Goal: Task Accomplishment & Management: Manage account settings

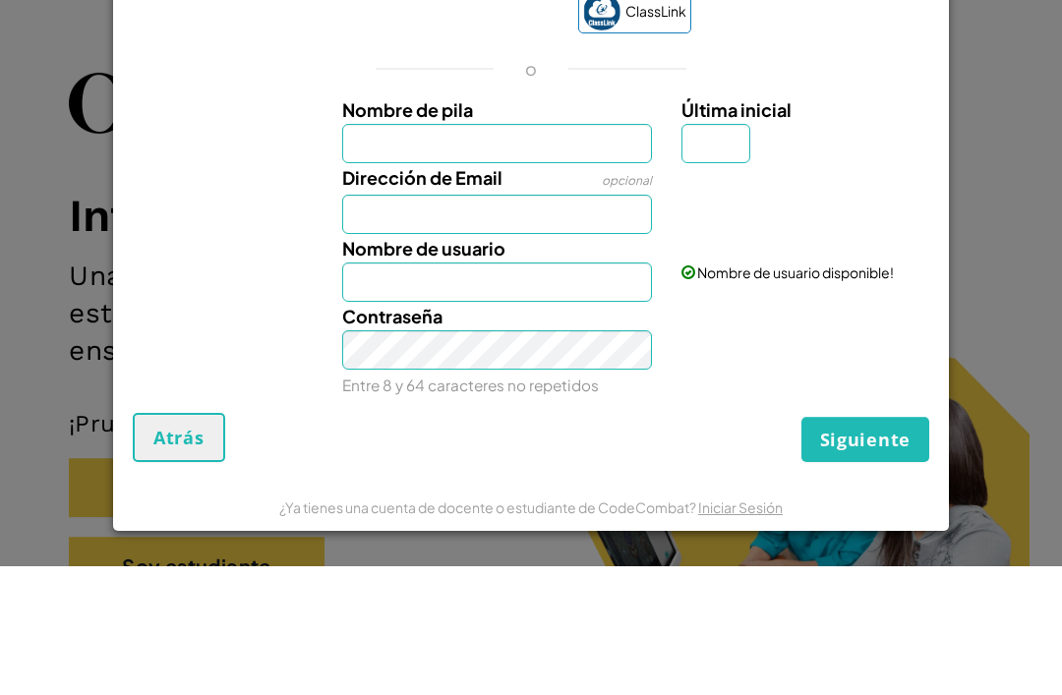
scroll to position [129, 0]
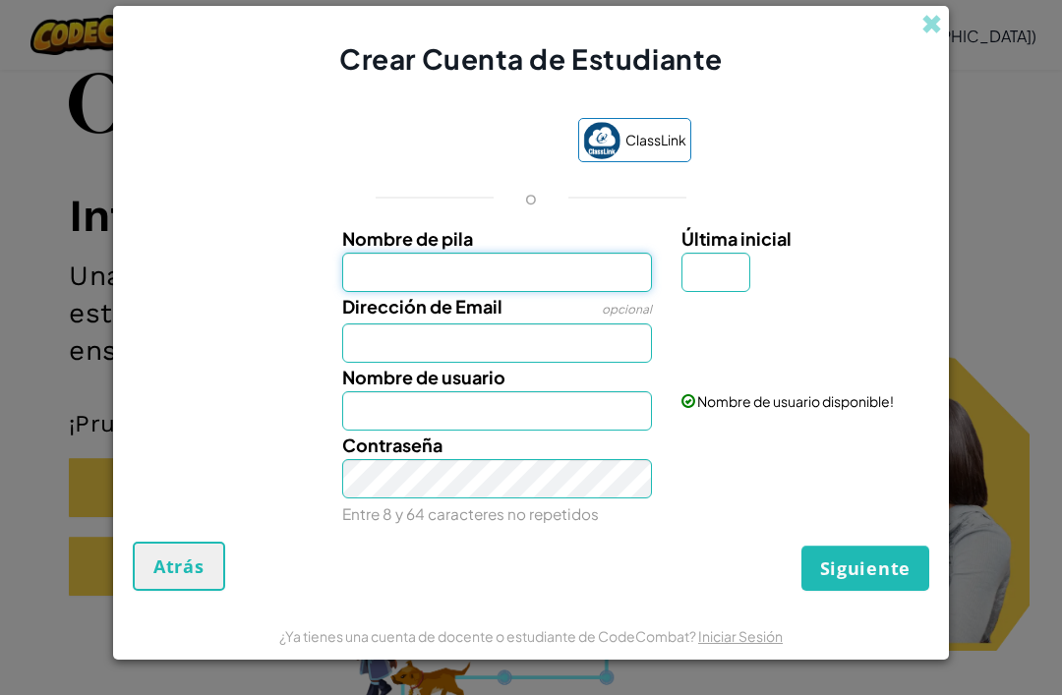
click at [629, 262] on input "Nombre de pila" at bounding box center [497, 272] width 311 height 39
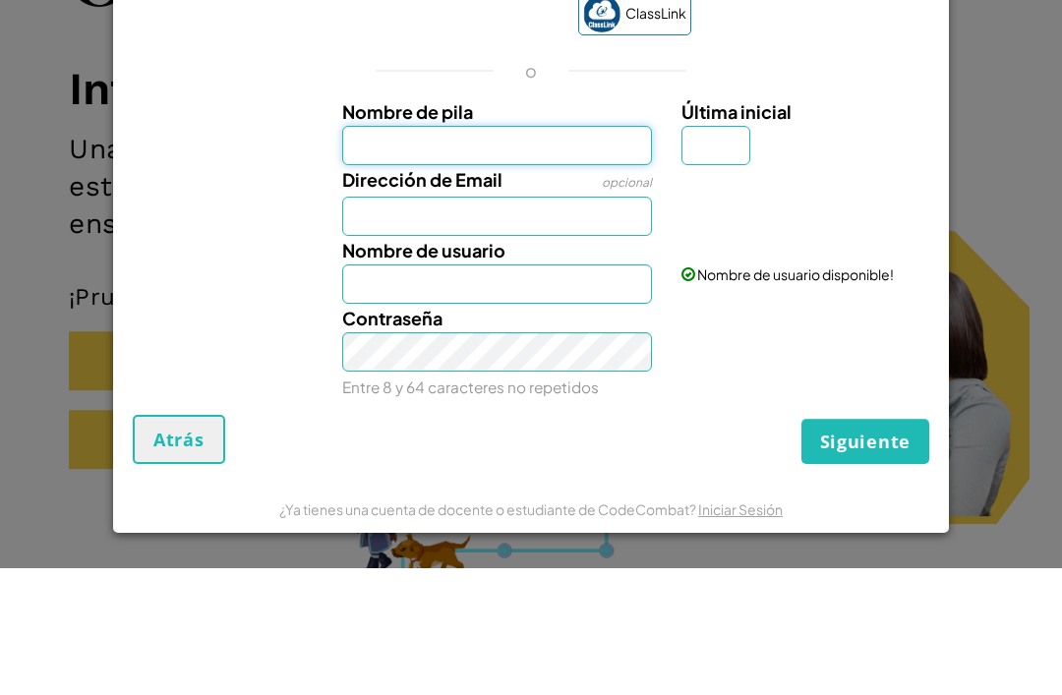
type input "[PERSON_NAME]"
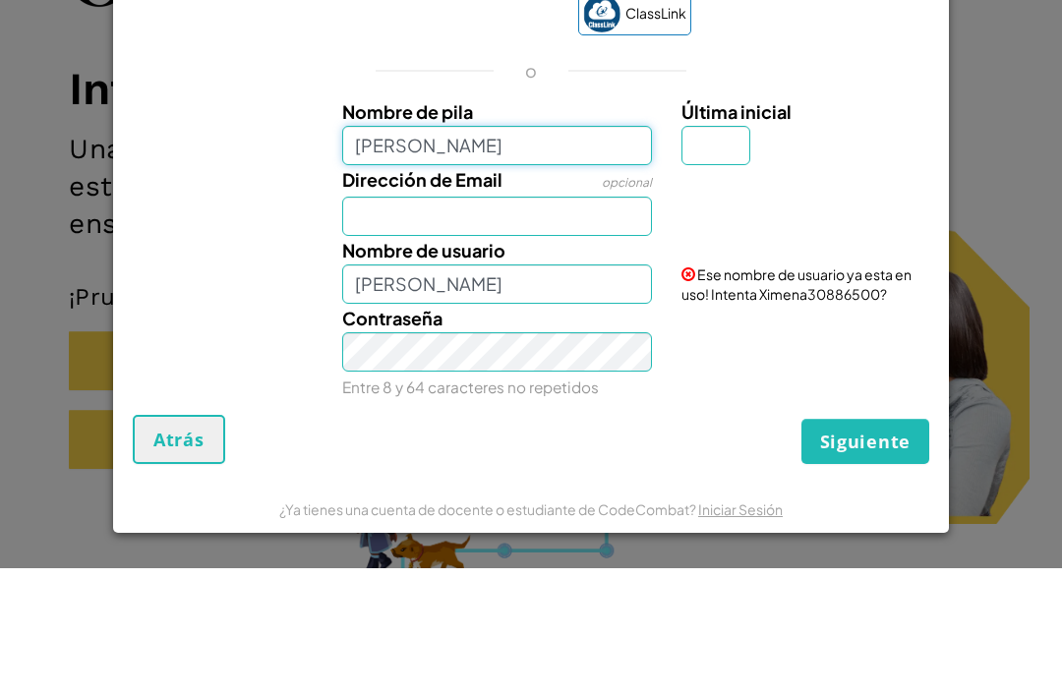
click at [498, 253] on input "[PERSON_NAME]" at bounding box center [497, 272] width 311 height 39
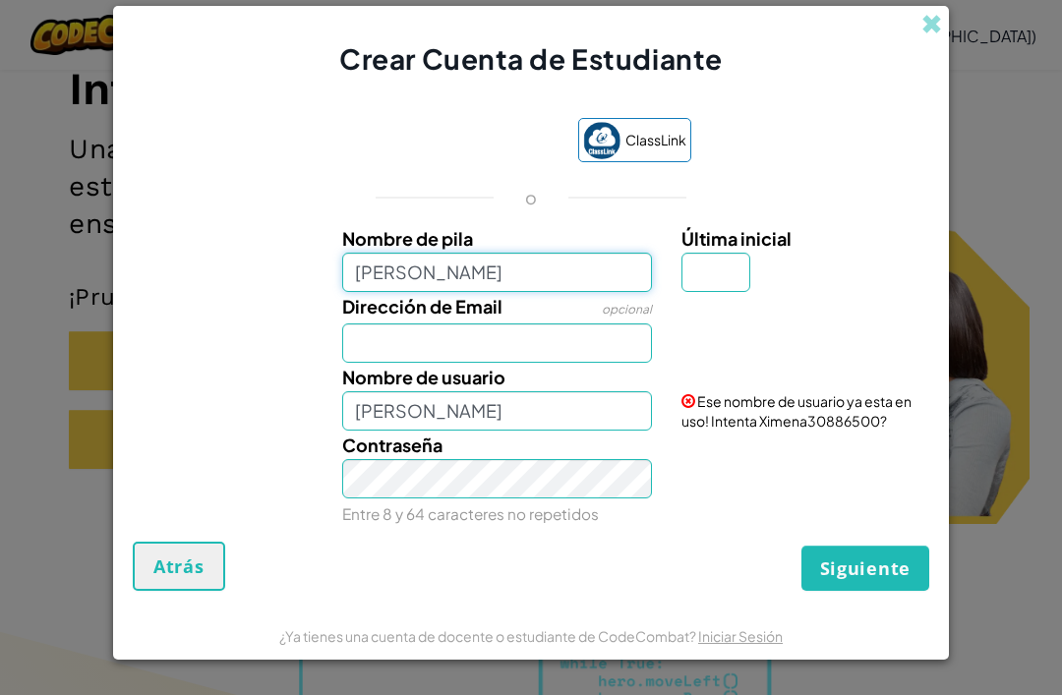
type input "[PERSON_NAME]"
click at [939, 31] on div "Crear Cuenta de Estudiante" at bounding box center [531, 42] width 836 height 73
type input "[PERSON_NAME]"
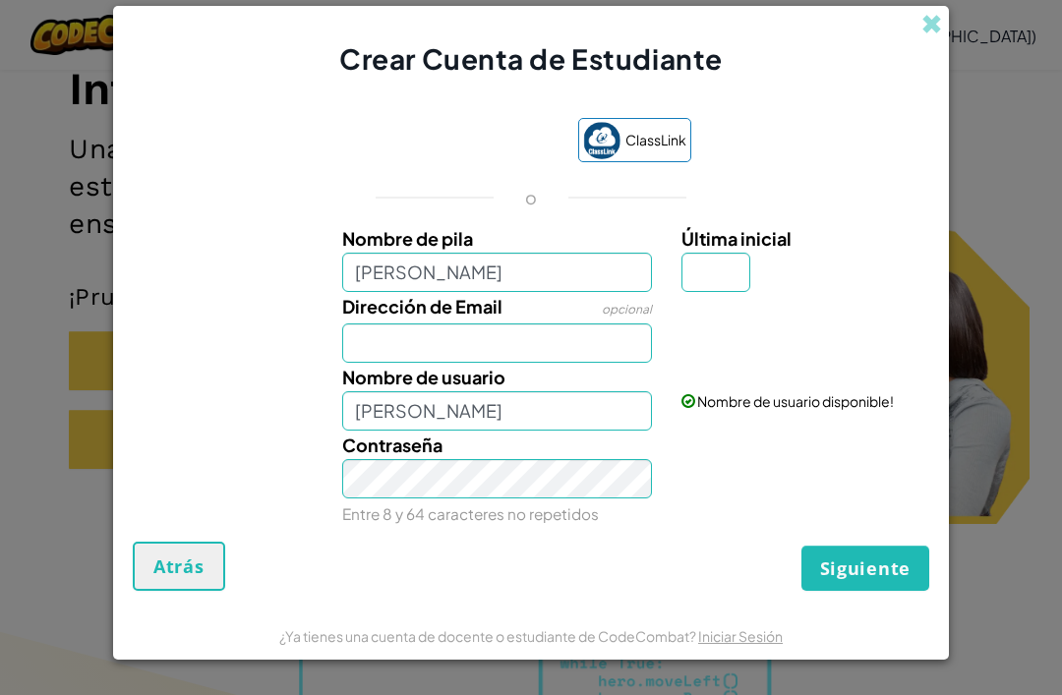
click at [921, 14] on span at bounding box center [931, 24] width 21 height 21
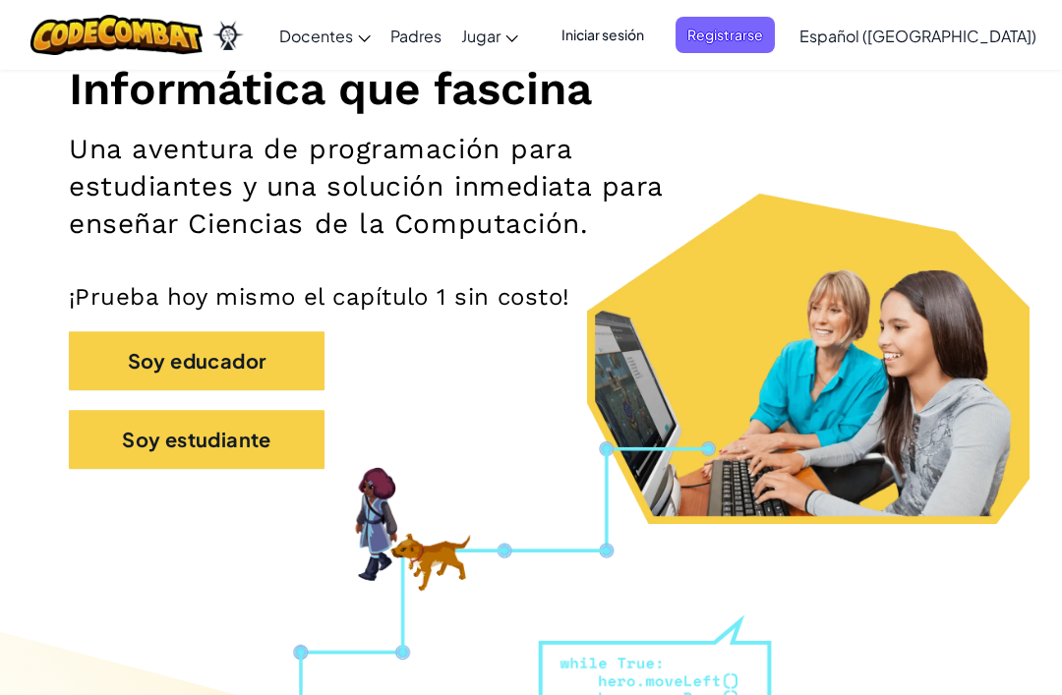
click at [656, 42] on span "Iniciar sesión" at bounding box center [603, 35] width 106 height 36
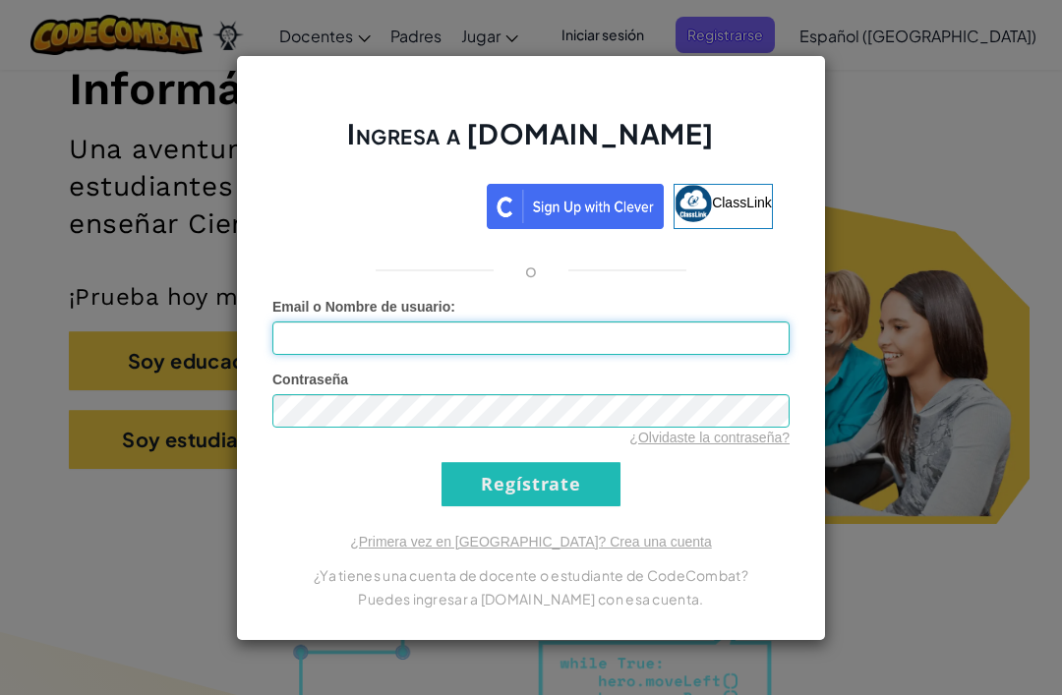
click at [570, 338] on input "Email o Nombre de usuario :" at bounding box center [530, 337] width 517 height 33
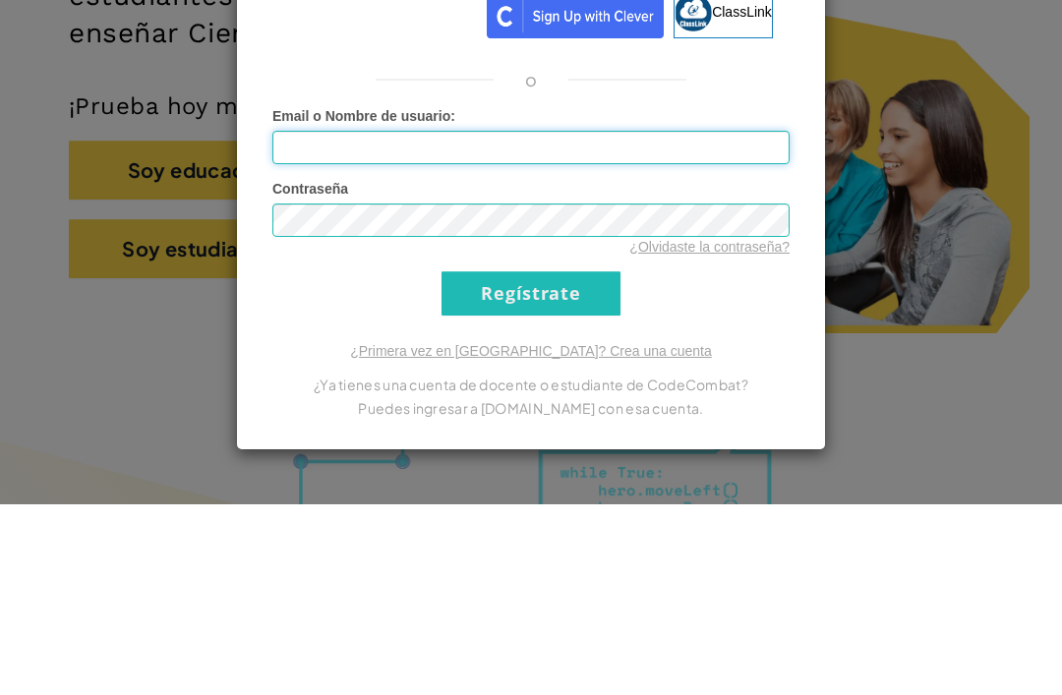
type input "[PERSON_NAME] X"
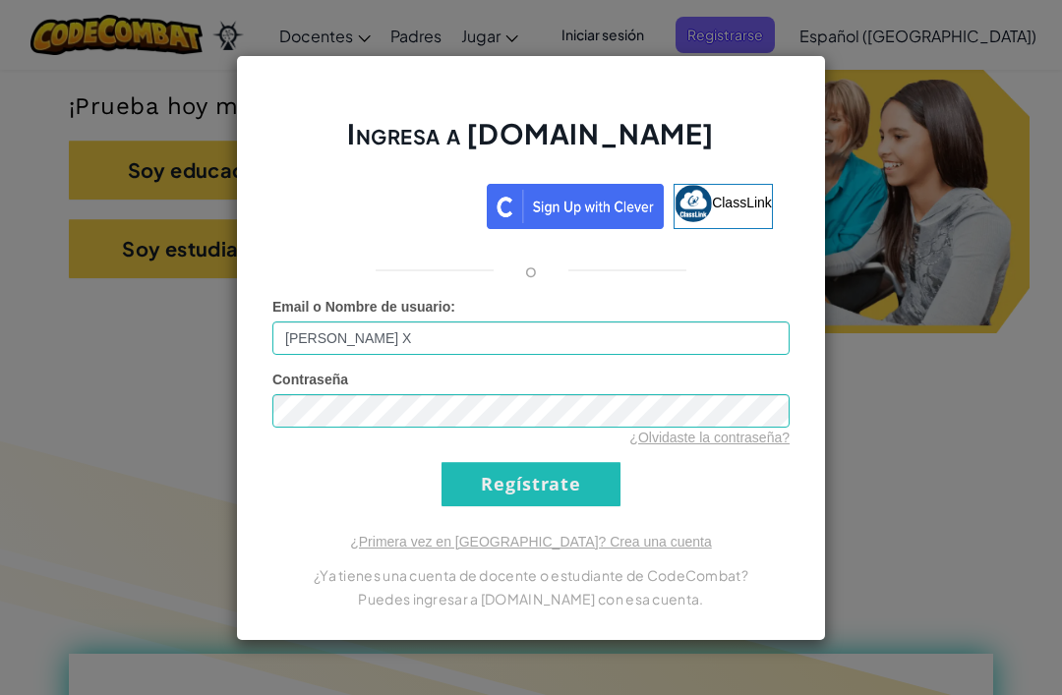
click at [585, 482] on input "Regístrate" at bounding box center [530, 484] width 179 height 44
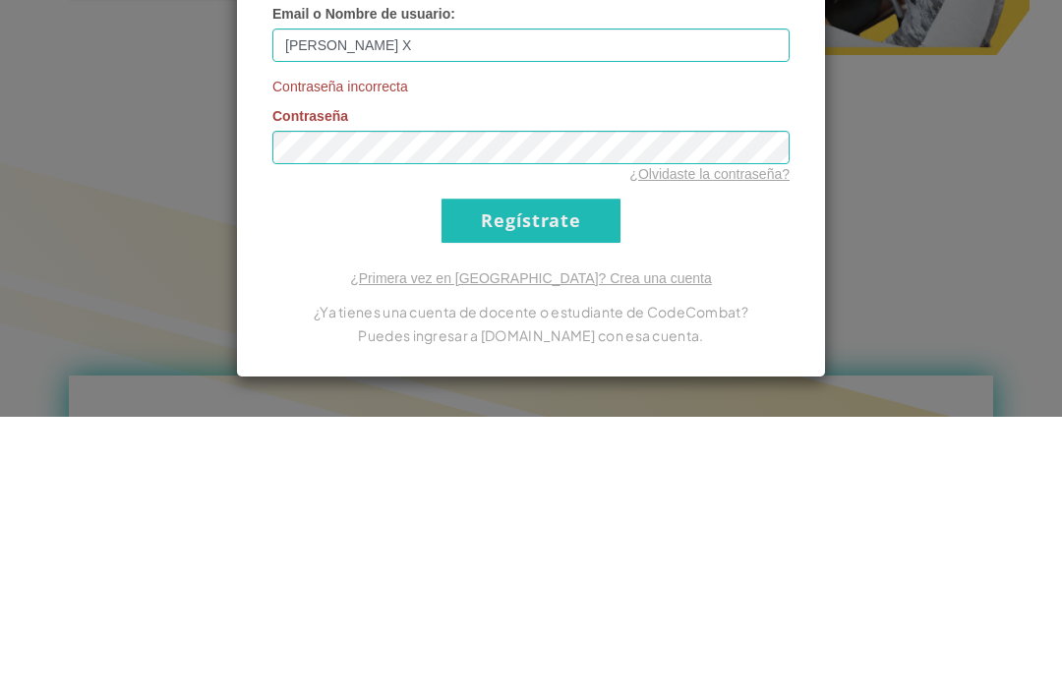
scroll to position [725, 0]
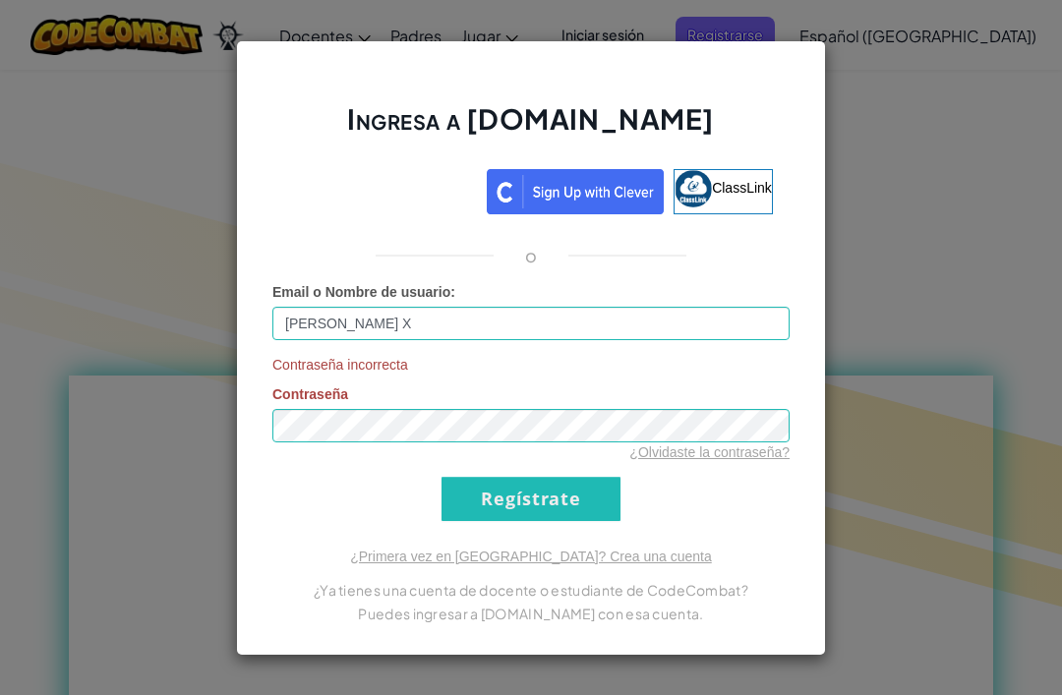
click at [611, 496] on input "Regístrate" at bounding box center [530, 499] width 179 height 44
click at [956, 348] on div "Ingresa a [DOMAIN_NAME] ClassLink o Email o Nombre de usuario : [PERSON_NAME] X…" at bounding box center [531, 347] width 1062 height 695
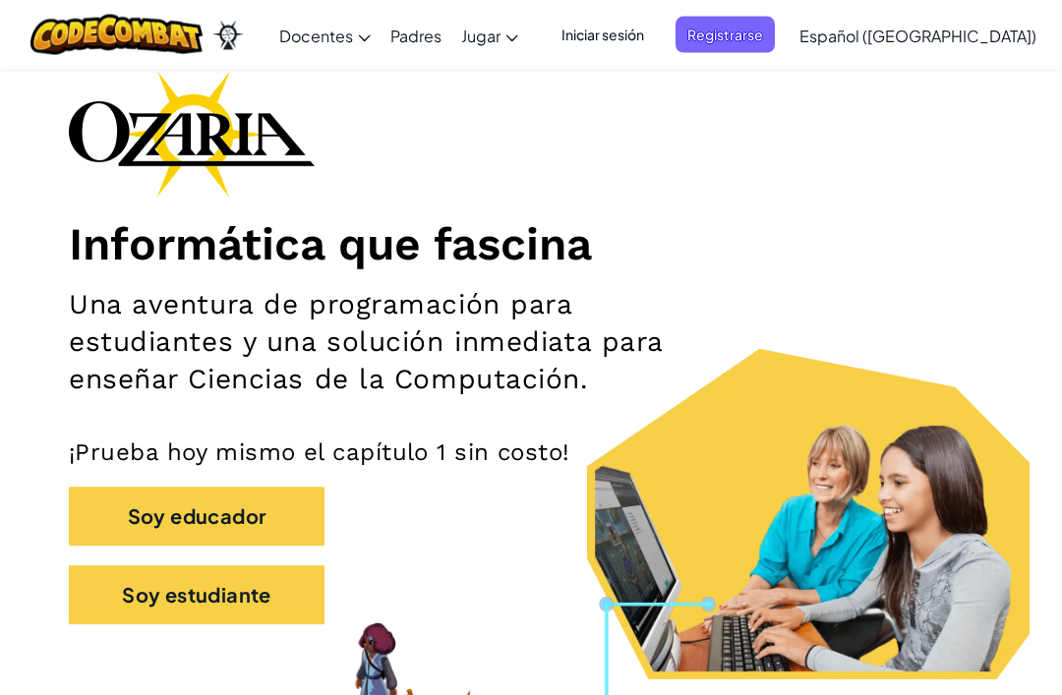
scroll to position [0, 0]
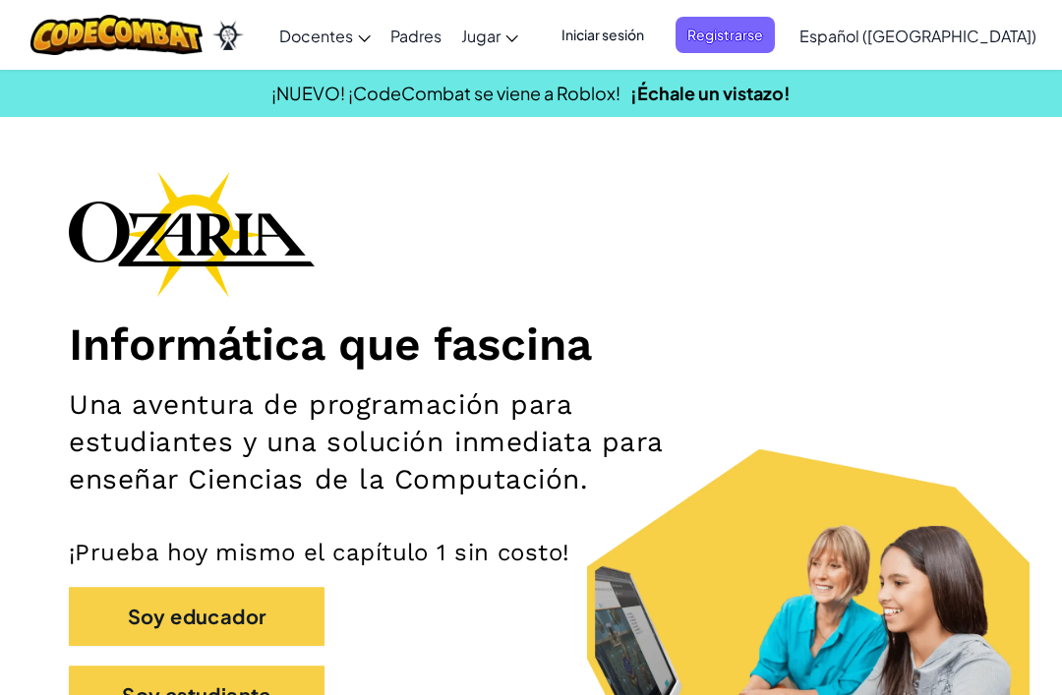
click at [656, 33] on span "Iniciar sesión" at bounding box center [603, 35] width 106 height 36
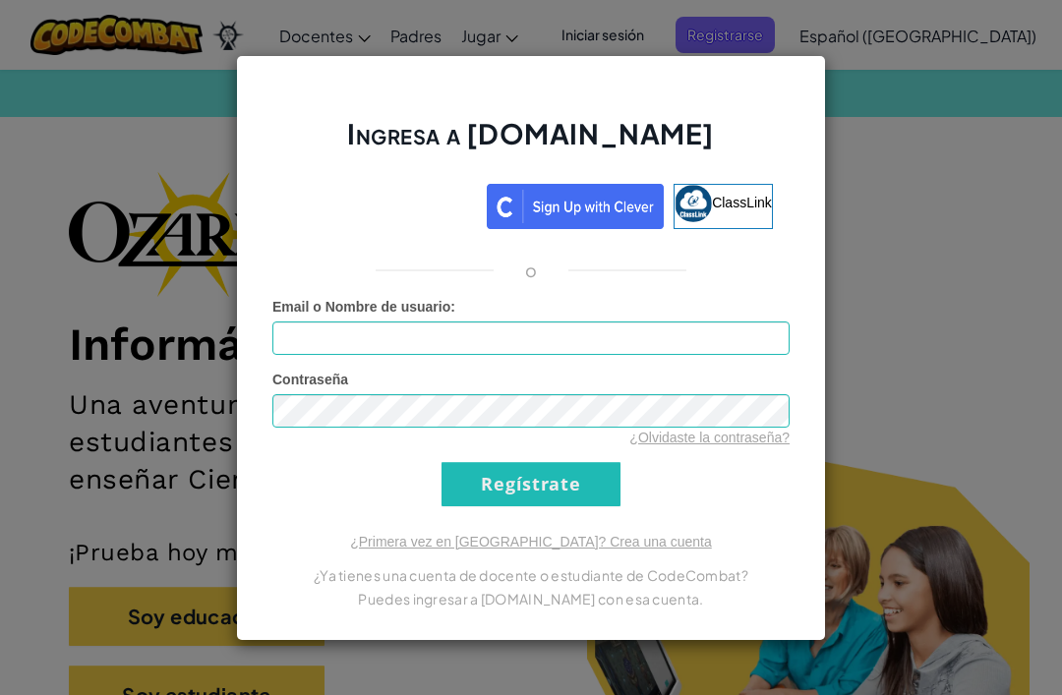
click at [745, 438] on link "¿Olvidaste la contraseña?" at bounding box center [709, 438] width 160 height 16
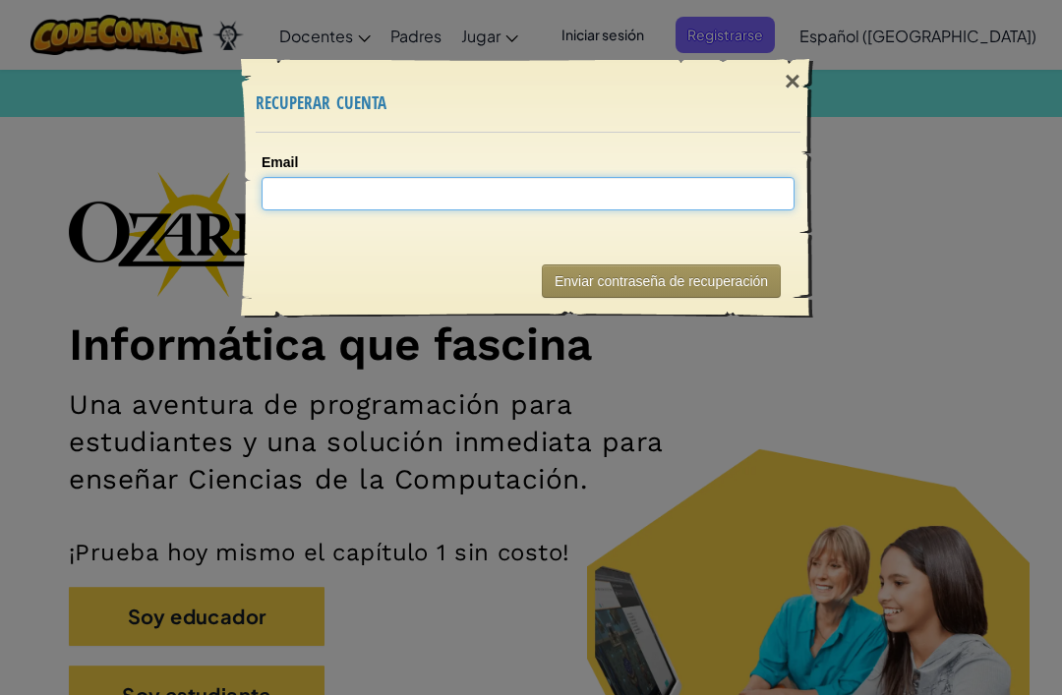
click at [704, 186] on input "Email" at bounding box center [528, 193] width 533 height 33
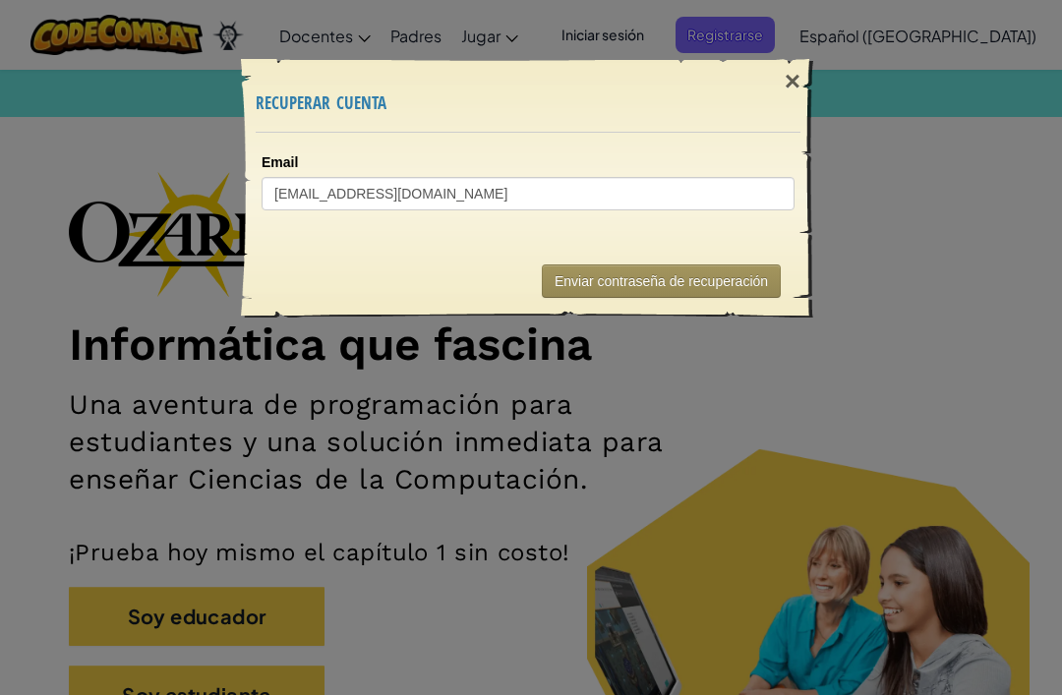
click at [750, 286] on button "Enviar contraseña de recuperación" at bounding box center [661, 280] width 239 height 33
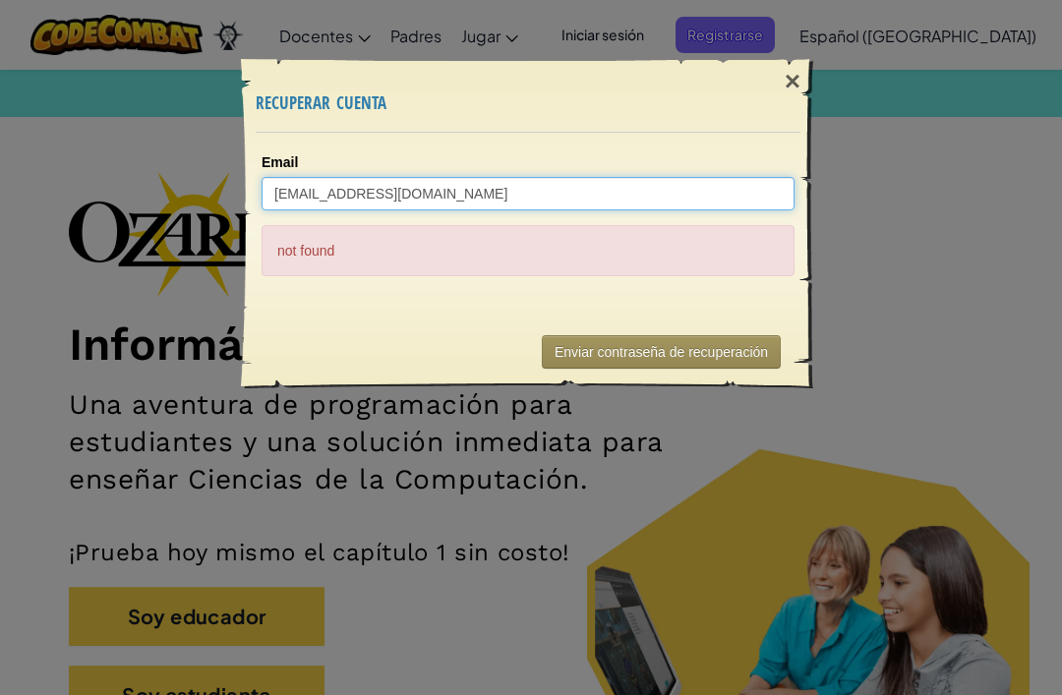
click at [456, 190] on input "[EMAIL_ADDRESS][DOMAIN_NAME]" at bounding box center [528, 193] width 533 height 33
click at [301, 187] on input "[EMAIL_ADDRESS][DOMAIN_NAME]" at bounding box center [528, 193] width 533 height 33
click at [294, 197] on input "[EMAIL_ADDRESS][DOMAIN_NAME]" at bounding box center [528, 193] width 533 height 33
click at [286, 188] on input "[EMAIL_ADDRESS][DOMAIN_NAME]" at bounding box center [528, 193] width 533 height 33
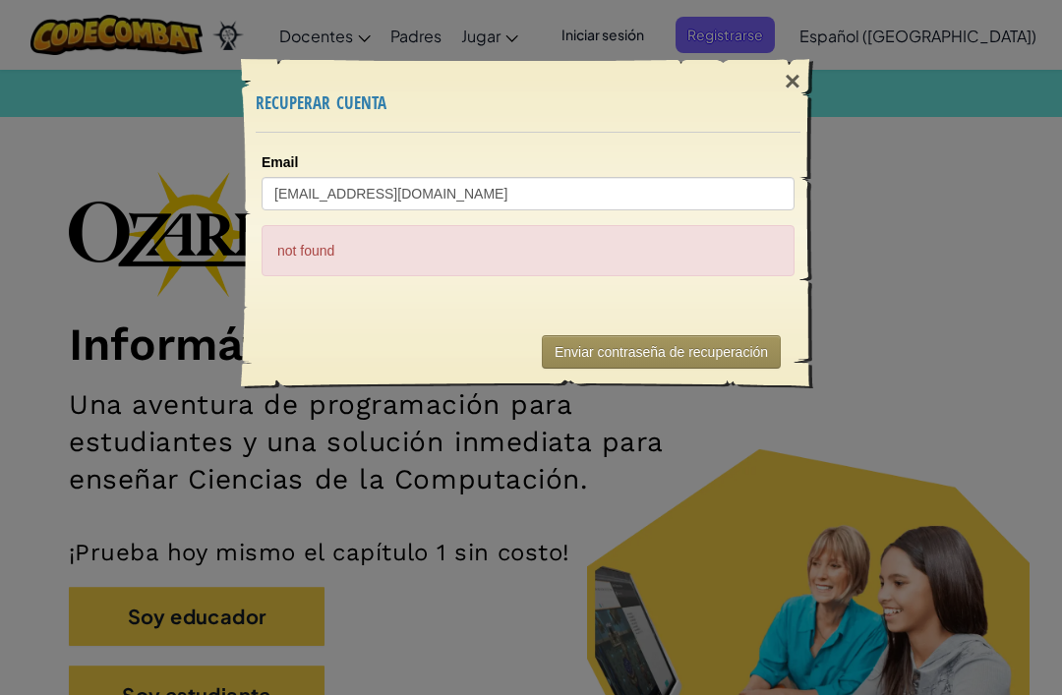
click at [755, 339] on button "Enviar contraseña de recuperación" at bounding box center [661, 351] width 239 height 33
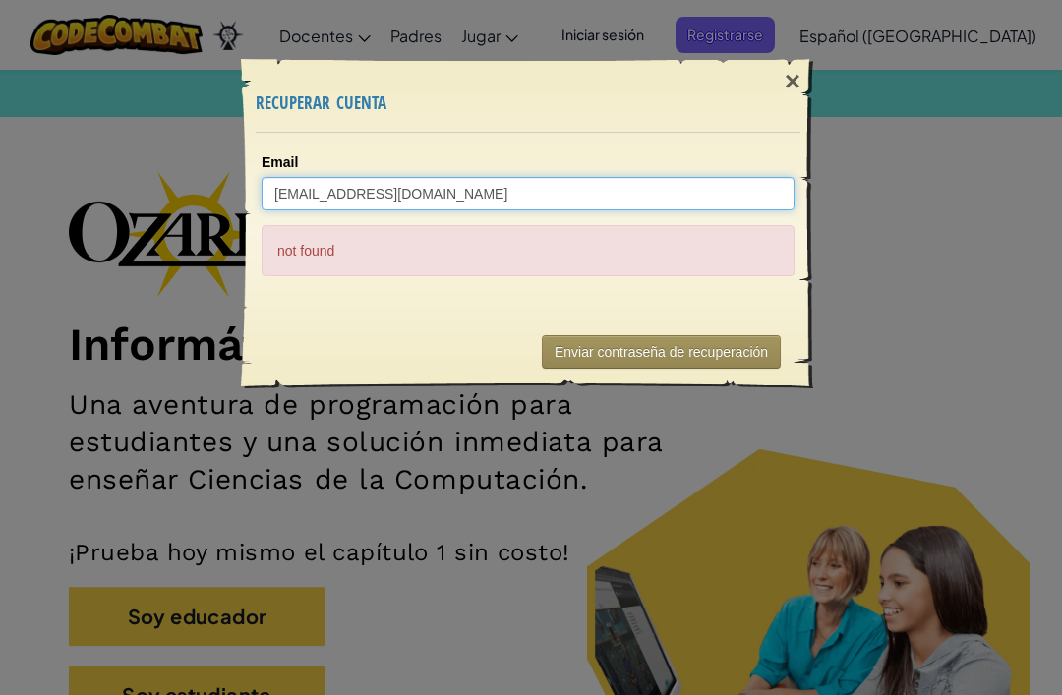
click at [571, 198] on input "[EMAIL_ADDRESS][DOMAIN_NAME]" at bounding box center [528, 193] width 533 height 33
type input "al07"
type input "[EMAIL_ADDRESS][DOMAIN_NAME]"
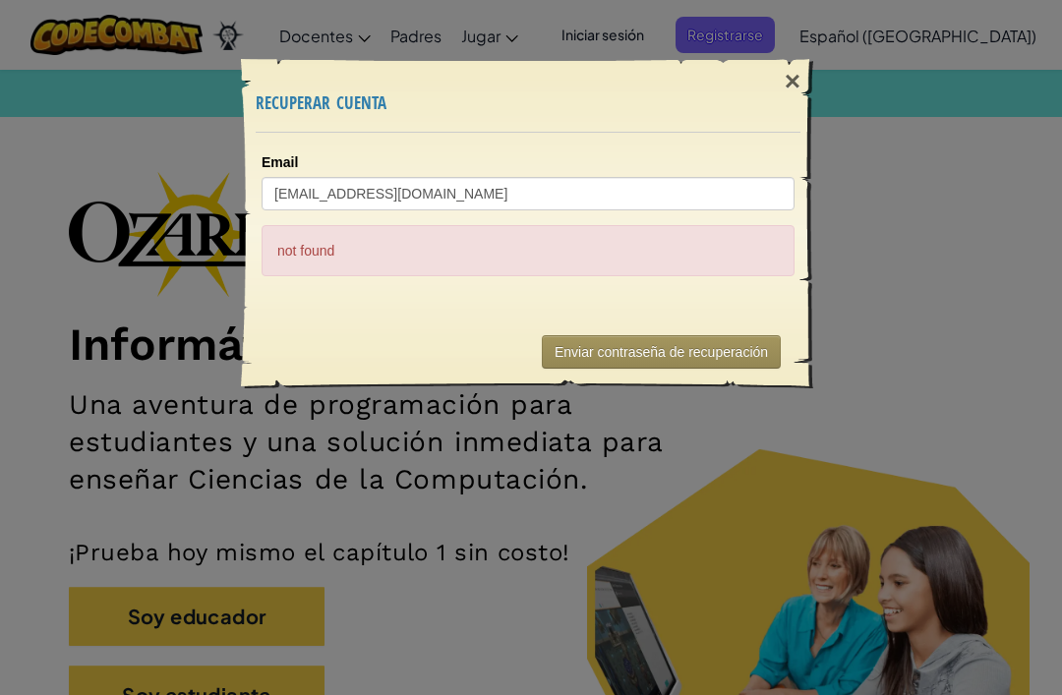
click at [705, 344] on button "Enviar contraseña de recuperación" at bounding box center [661, 351] width 239 height 33
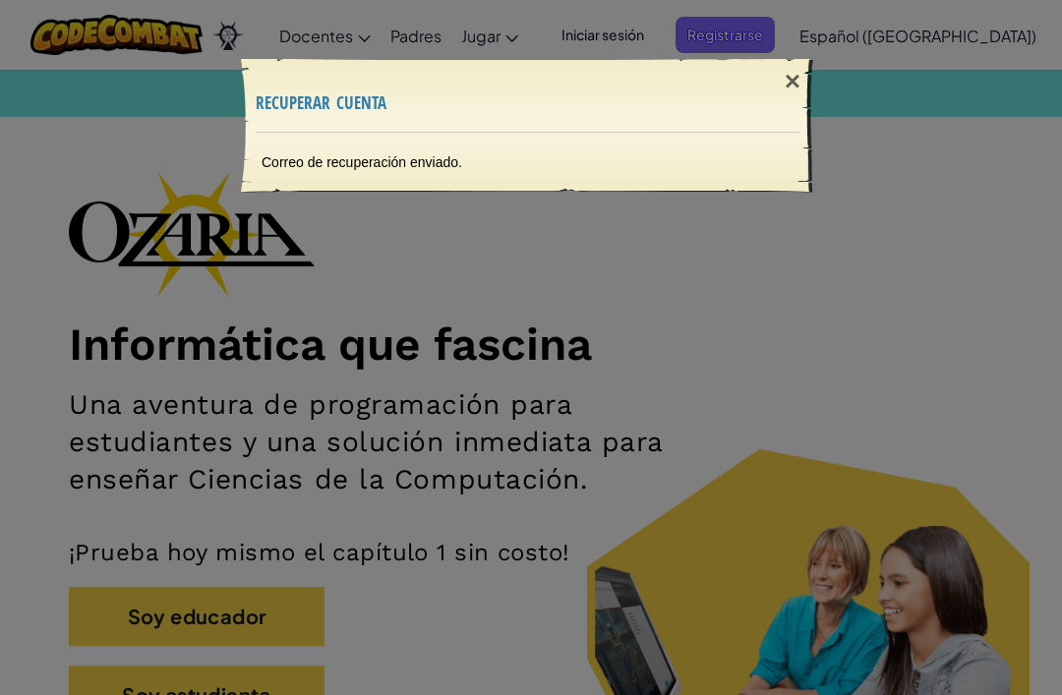
click at [824, 72] on div "× recuperar cuenta Correo de recuperación enviado. Enviando..." at bounding box center [531, 113] width 590 height 168
click at [790, 74] on div "×" at bounding box center [792, 81] width 45 height 57
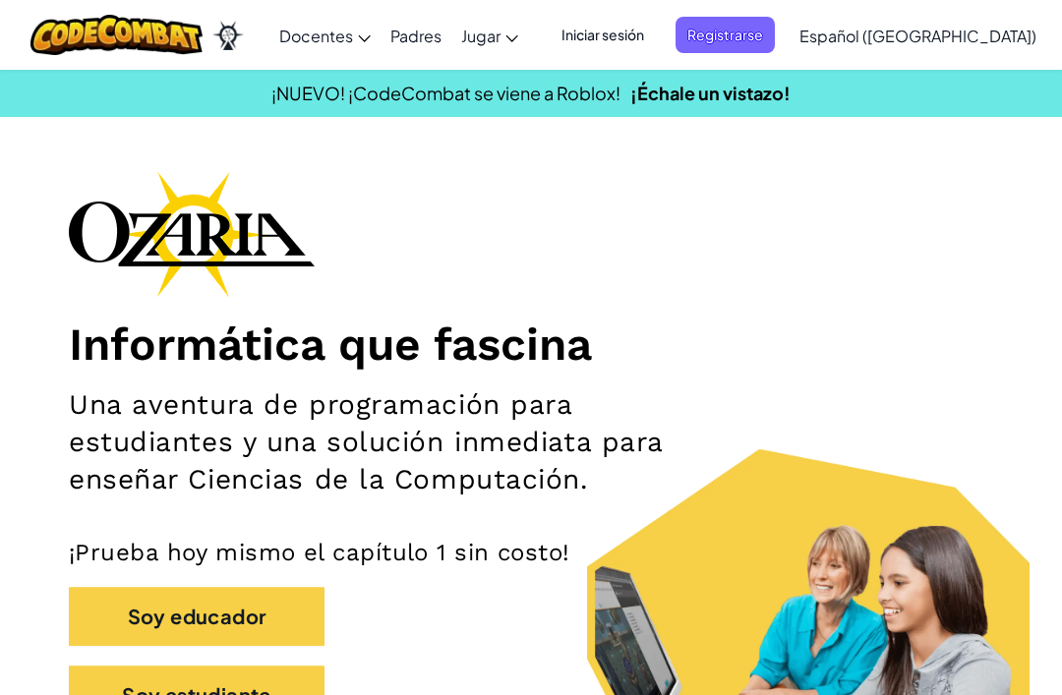
click at [654, 37] on span "Iniciar sesión" at bounding box center [603, 35] width 106 height 36
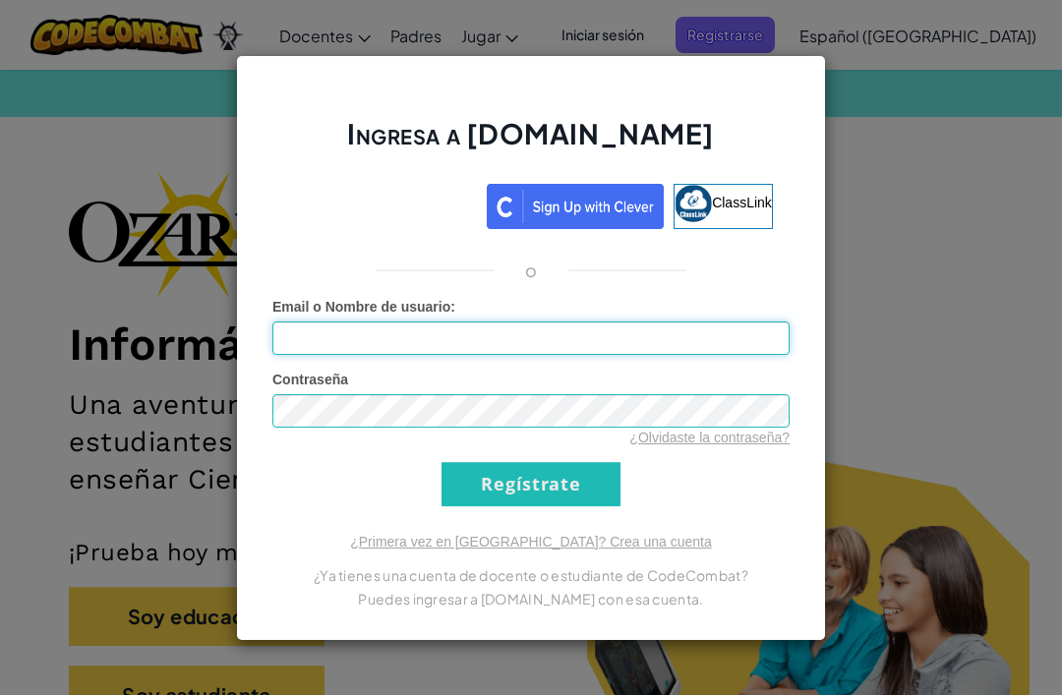
click at [552, 337] on input "Email o Nombre de usuario :" at bounding box center [530, 337] width 517 height 33
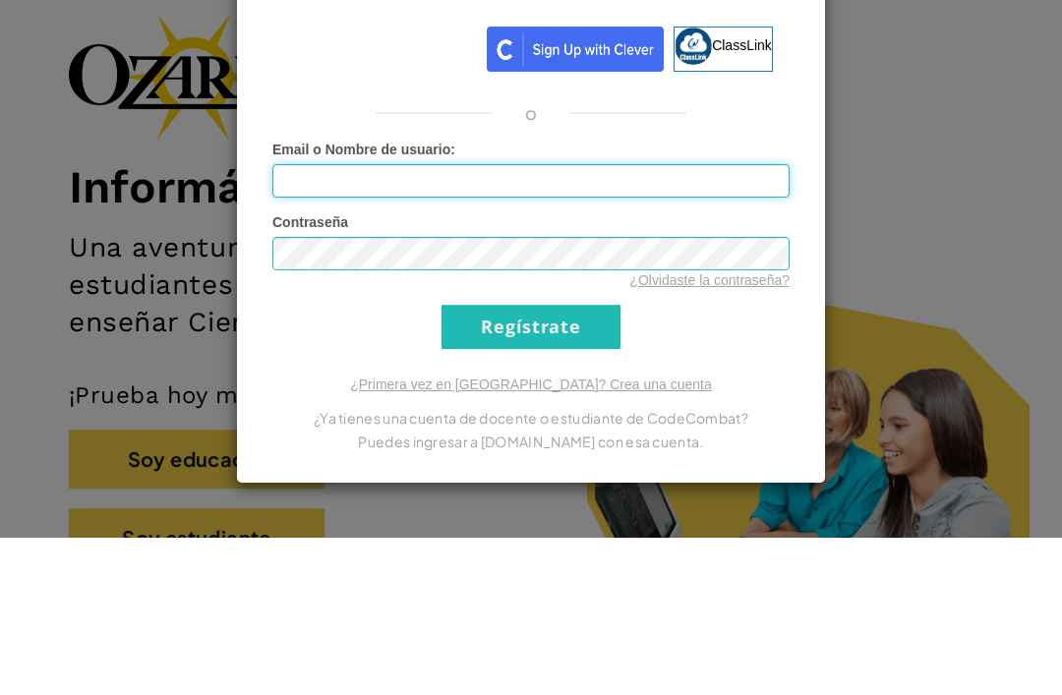
type input "[PERSON_NAME] X"
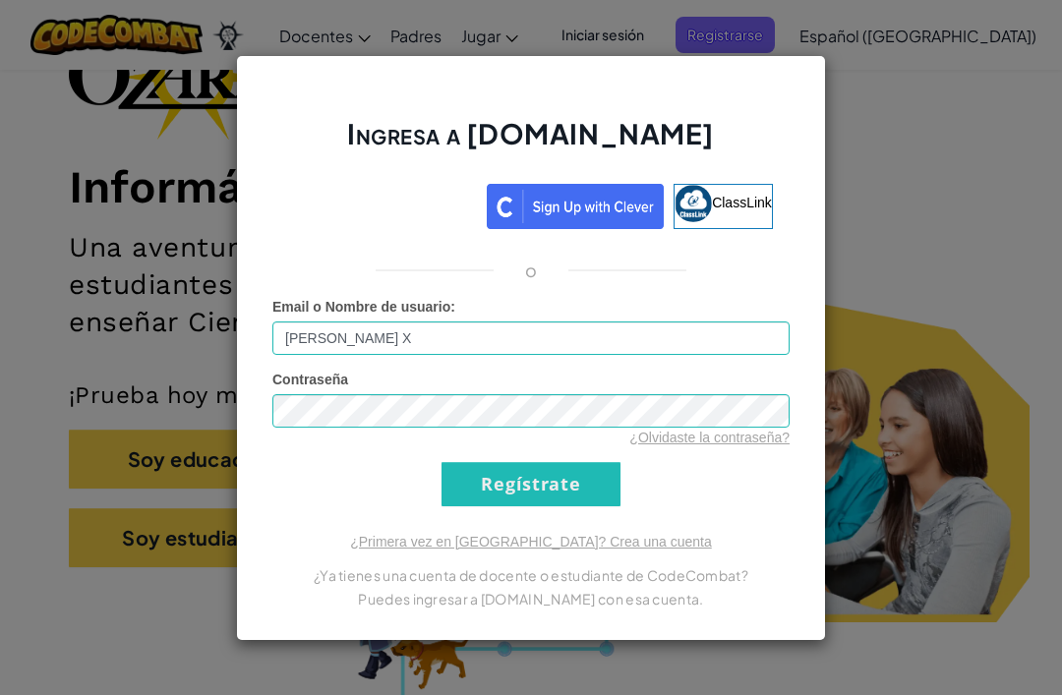
click at [498, 495] on input "Regístrate" at bounding box center [530, 484] width 179 height 44
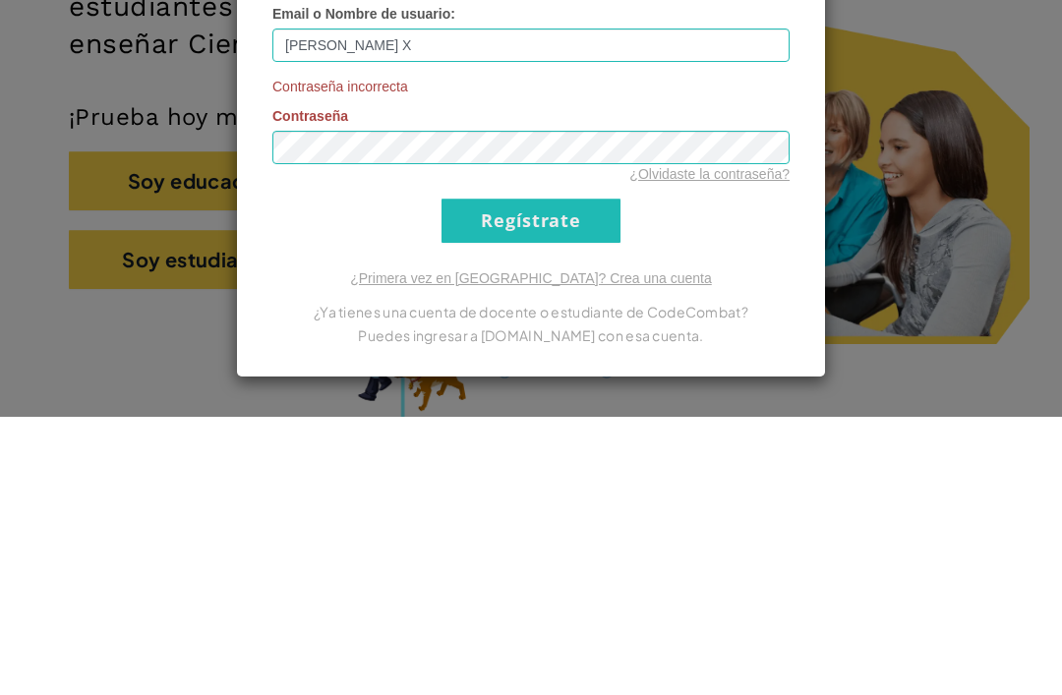
scroll to position [436, 0]
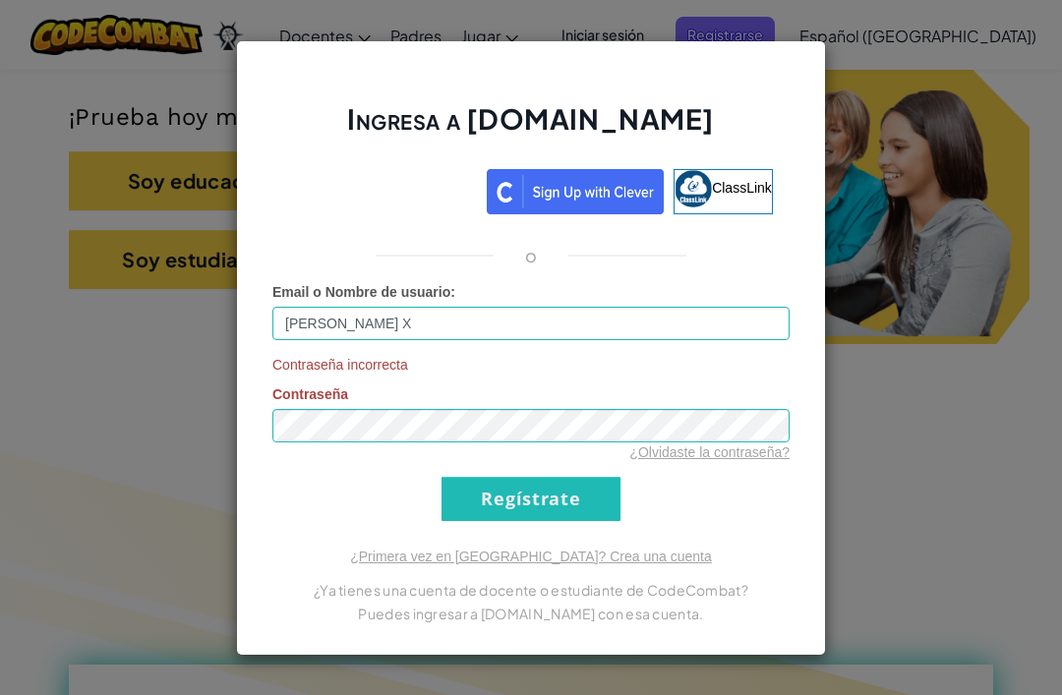
click at [595, 505] on input "Regístrate" at bounding box center [530, 499] width 179 height 44
